Goal: Check status

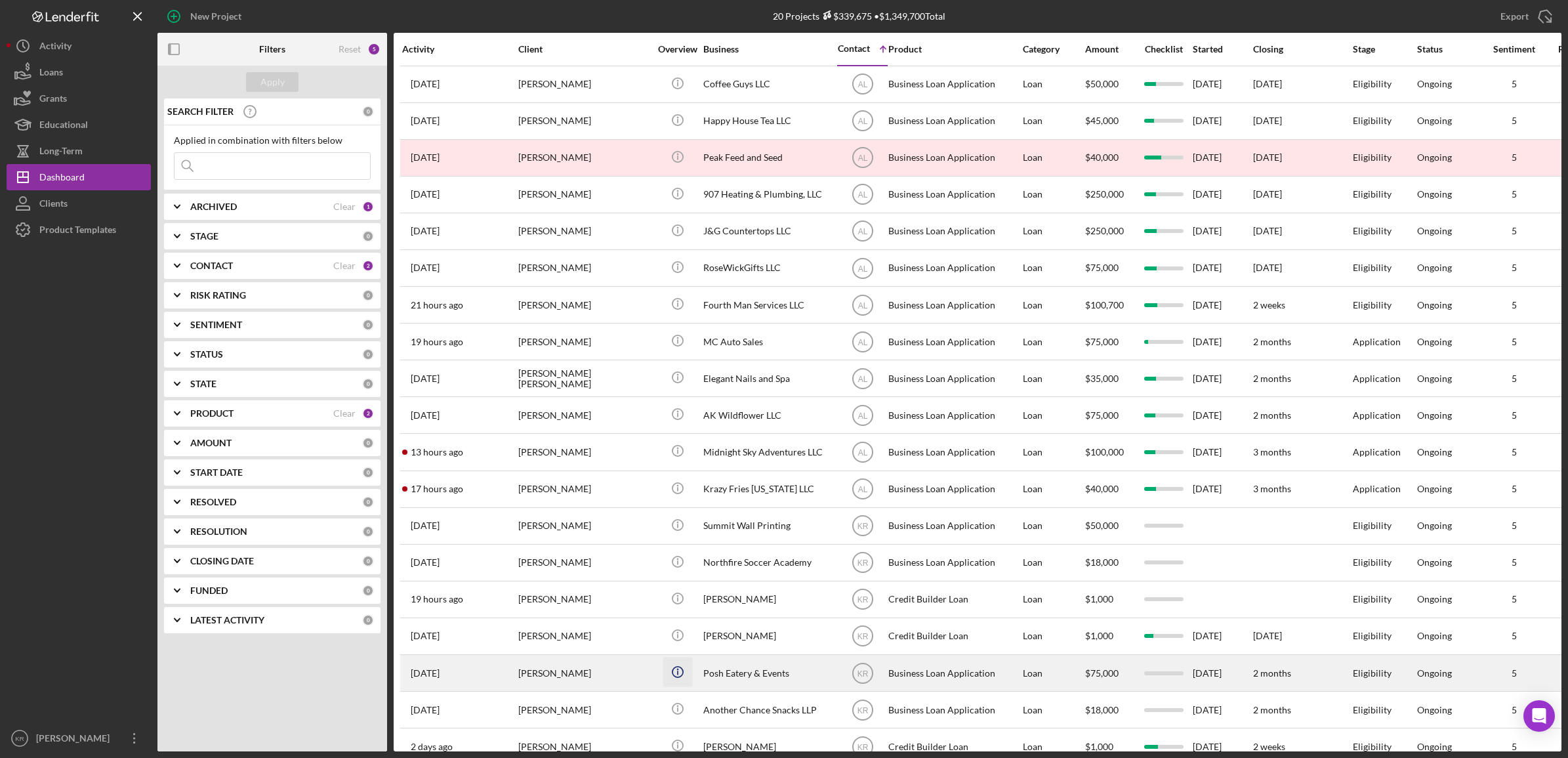
scroll to position [79, 0]
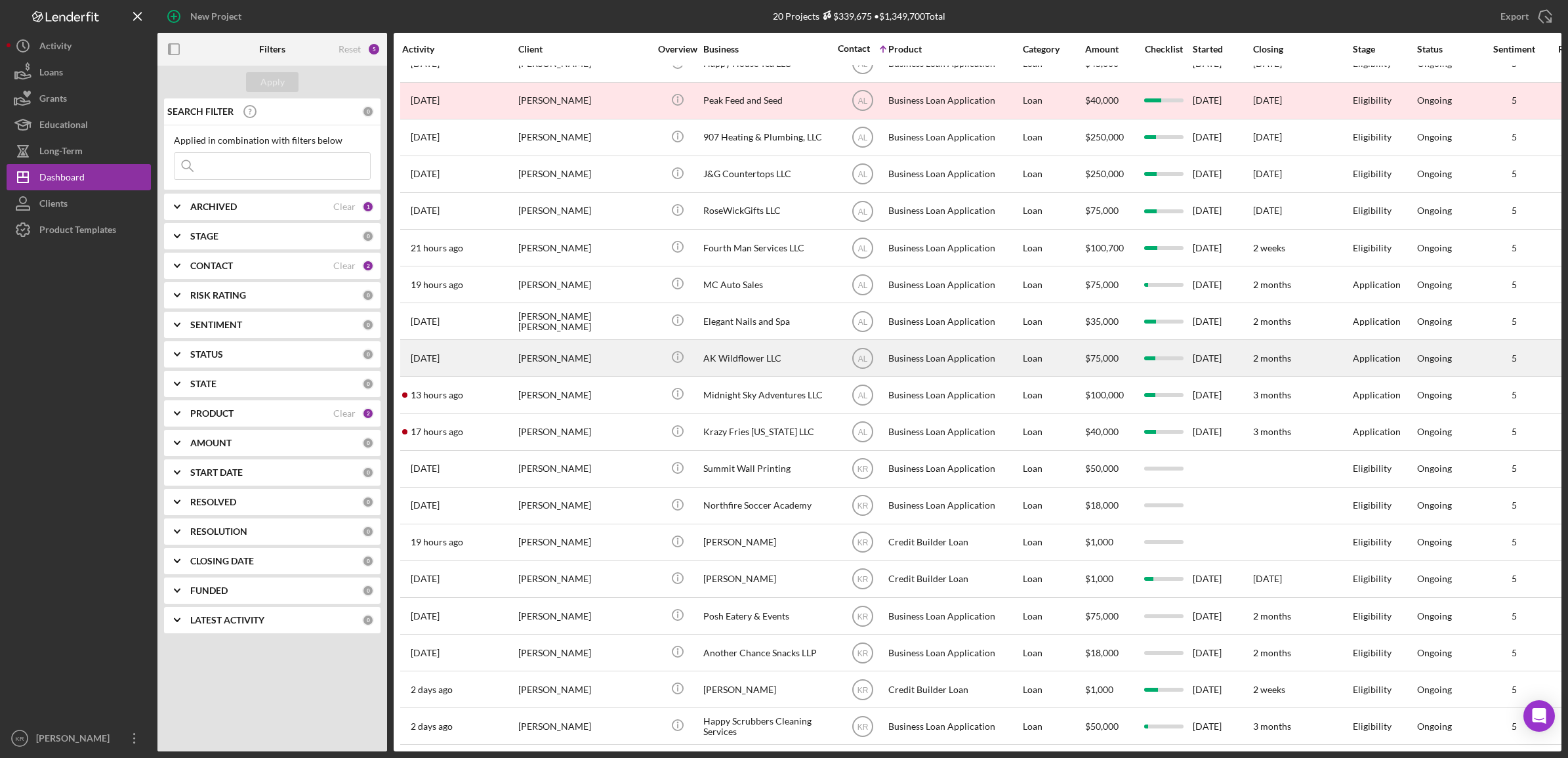
click at [536, 342] on div "[PERSON_NAME]" at bounding box center [583, 358] width 131 height 35
